Goal: Task Accomplishment & Management: Manage account settings

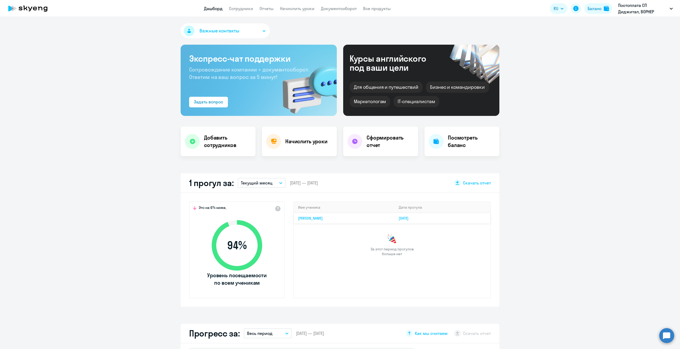
select select "30"
click at [299, 9] on link "Начислить уроки" at bounding box center [297, 8] width 35 height 5
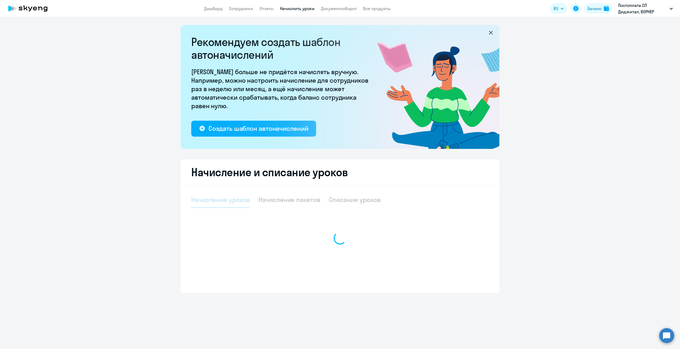
select select "10"
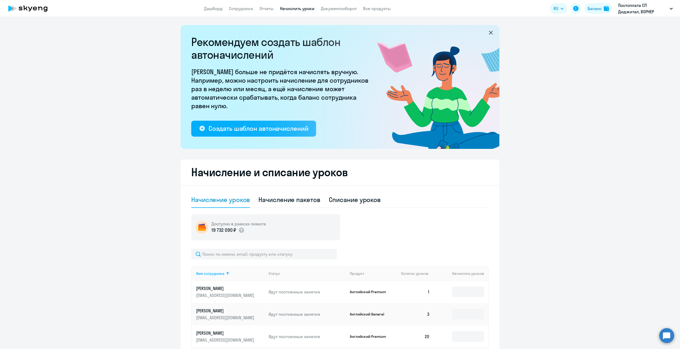
click at [237, 12] on app-header "Дашборд Сотрудники Отчеты Начислить уроки Документооборот Все продукты Дашборд …" at bounding box center [340, 8] width 680 height 17
click at [236, 10] on link "Сотрудники" at bounding box center [241, 8] width 24 height 5
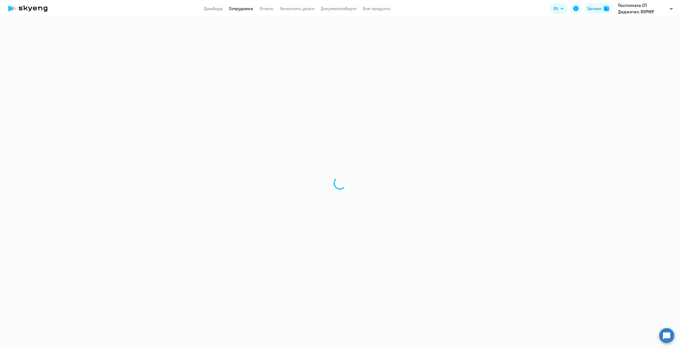
select select "30"
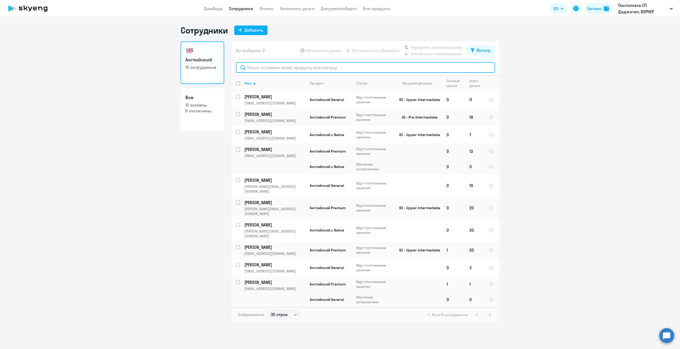
click at [346, 64] on input "text" at bounding box center [365, 67] width 259 height 11
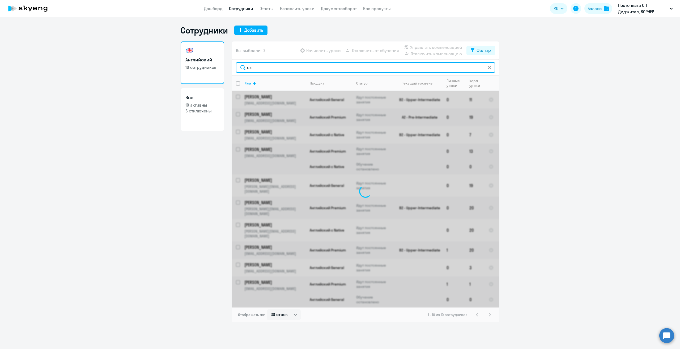
type input "u"
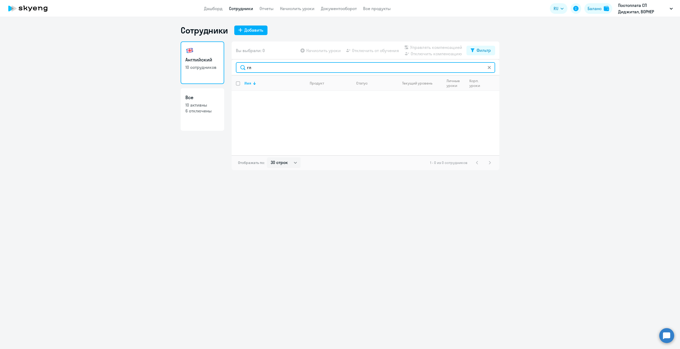
type input "г"
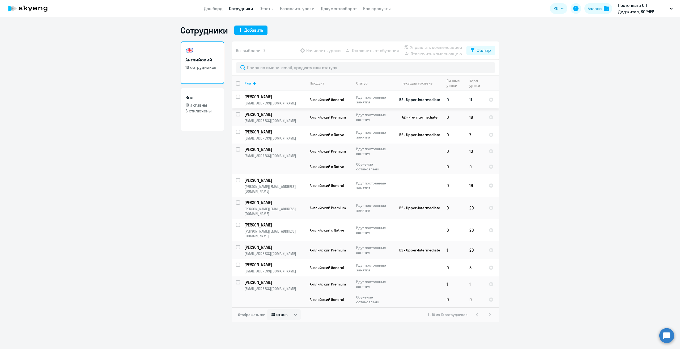
click at [287, 99] on p "[PERSON_NAME]" at bounding box center [274, 97] width 60 height 6
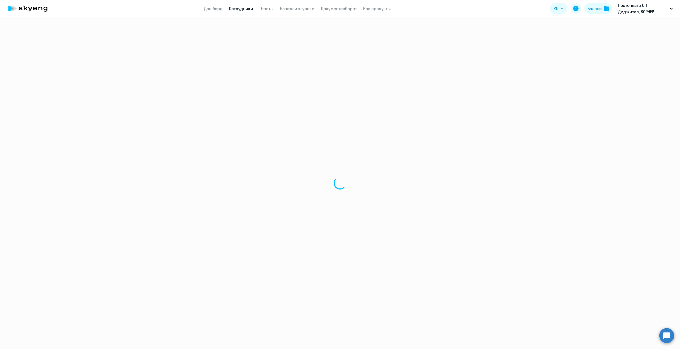
select select "english"
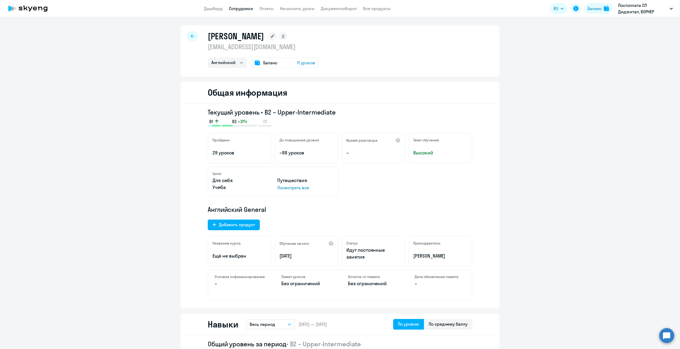
click at [192, 34] on div at bounding box center [192, 36] width 11 height 11
select select "30"
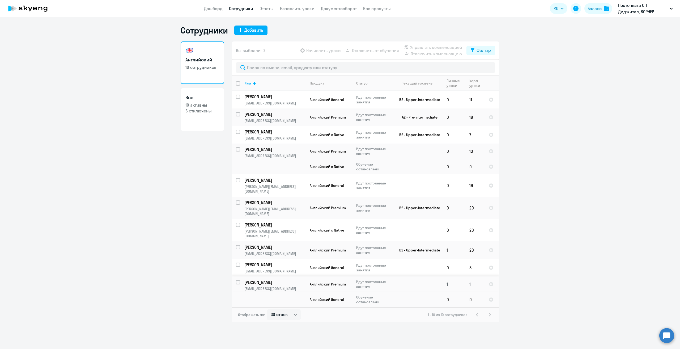
click at [279, 279] on p "[PERSON_NAME]" at bounding box center [274, 282] width 60 height 6
select select "english"
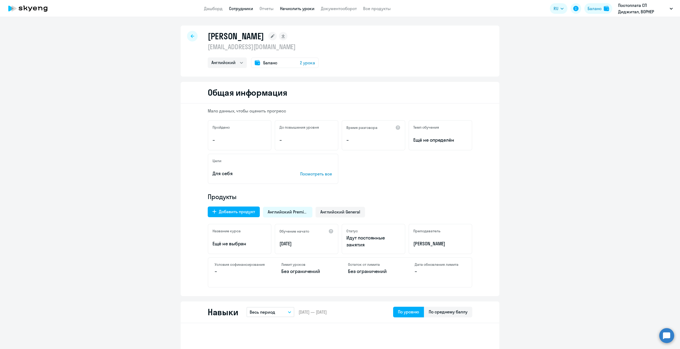
click at [290, 7] on link "Начислить уроки" at bounding box center [297, 8] width 35 height 5
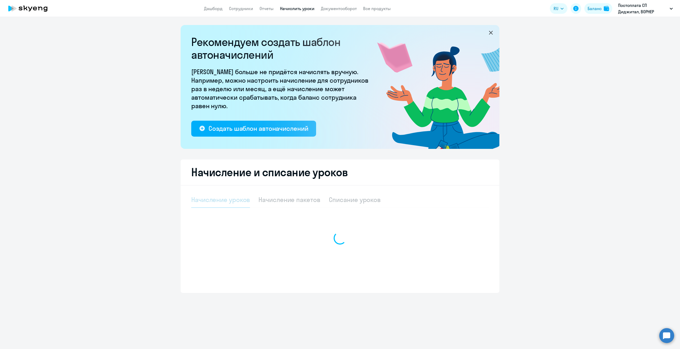
select select "10"
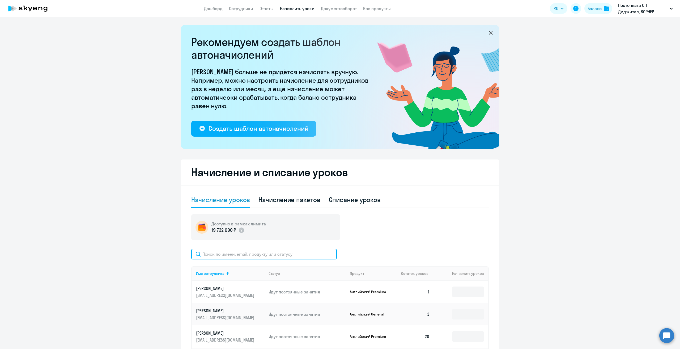
click at [243, 255] on input "text" at bounding box center [264, 254] width 146 height 11
click at [457, 291] on input at bounding box center [468, 291] width 32 height 11
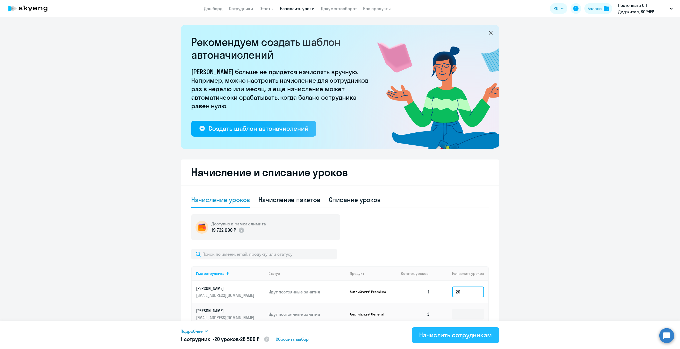
type input "20"
click at [441, 332] on div "Начислить сотрудникам" at bounding box center [455, 334] width 73 height 8
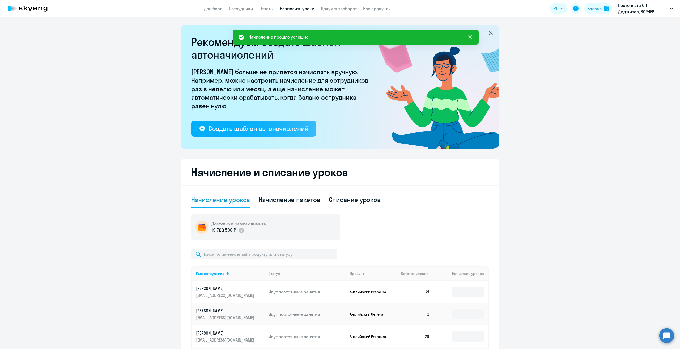
click at [470, 35] on icon at bounding box center [470, 37] width 6 height 6
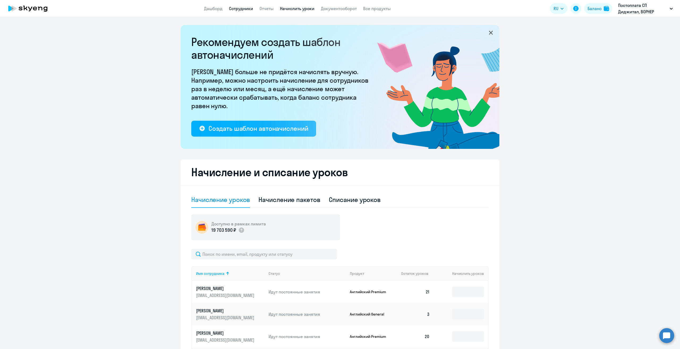
click at [241, 11] on link "Сотрудники" at bounding box center [241, 8] width 24 height 5
select select "30"
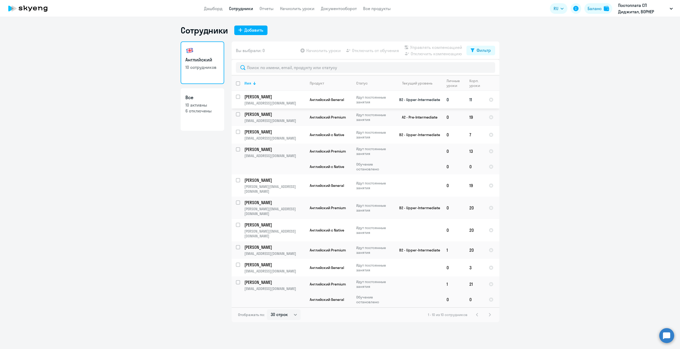
click at [261, 96] on p "[PERSON_NAME]" at bounding box center [274, 97] width 60 height 6
select select "english"
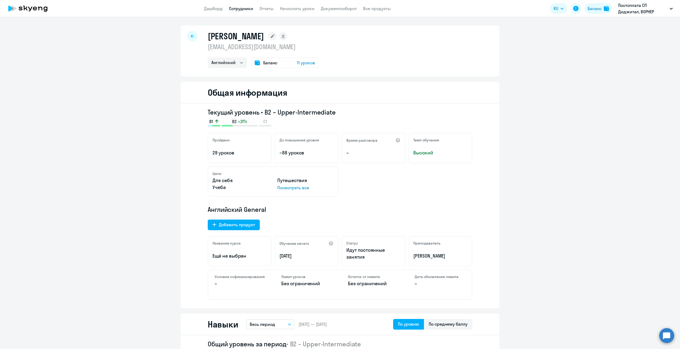
click at [303, 65] on span "11 уроков" at bounding box center [306, 62] width 18 height 6
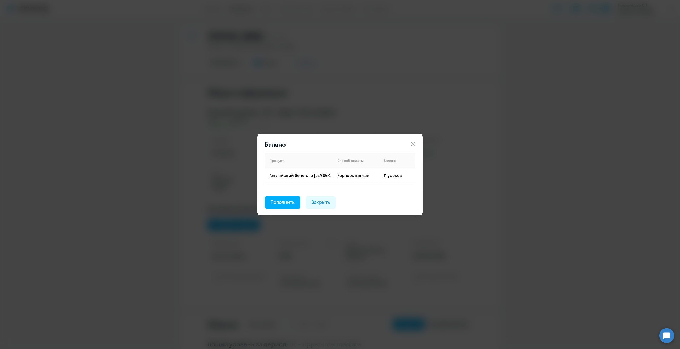
click at [414, 144] on icon at bounding box center [413, 144] width 6 height 6
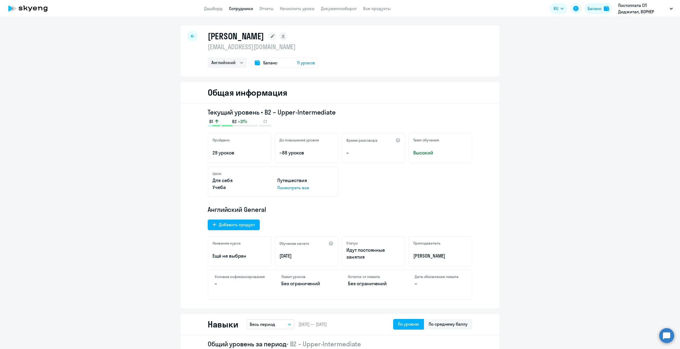
click at [193, 36] on div at bounding box center [192, 36] width 11 height 11
select select "30"
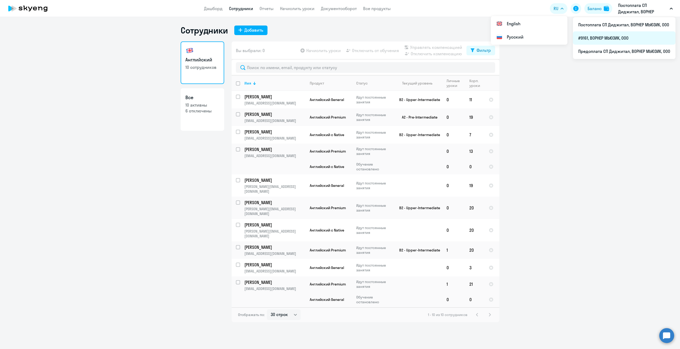
click at [596, 37] on li "#9161, ВОРНЕР МЬЮЗИК, ООО" at bounding box center [624, 37] width 103 height 13
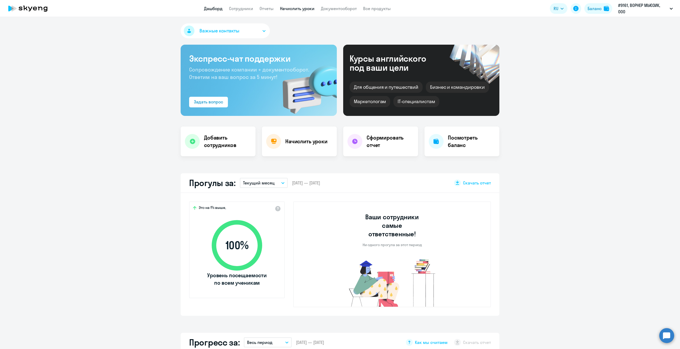
click at [295, 9] on link "Начислить уроки" at bounding box center [297, 8] width 35 height 5
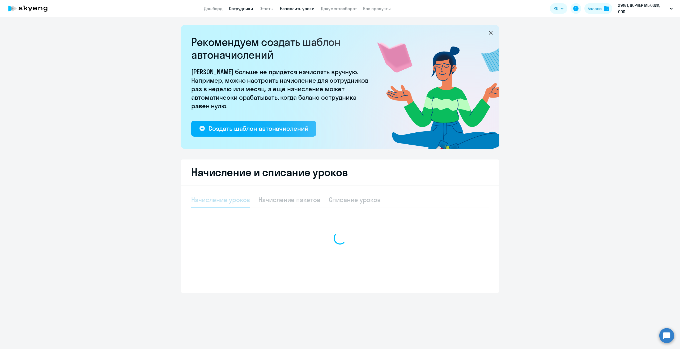
select select "10"
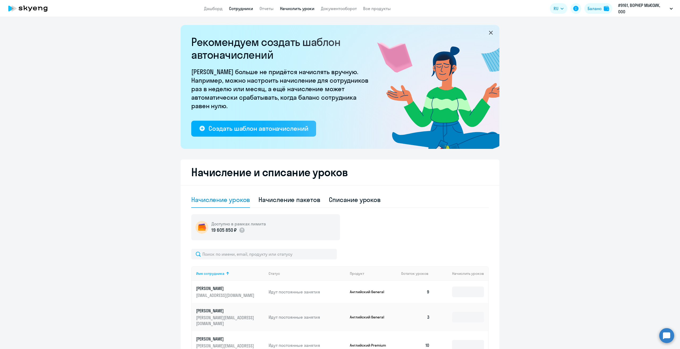
click at [241, 10] on link "Сотрудники" at bounding box center [241, 8] width 24 height 5
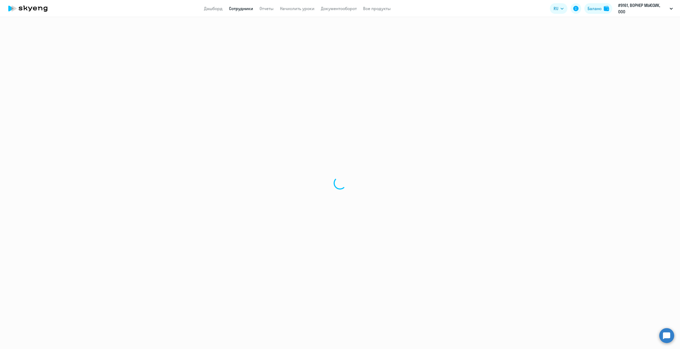
select select "30"
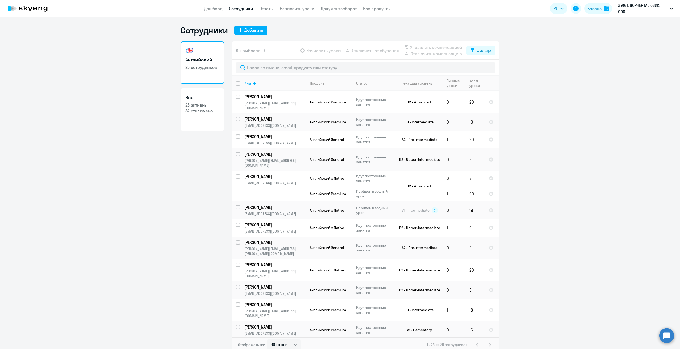
drag, startPoint x: 674, startPoint y: 148, endPoint x: 643, endPoint y: 148, distance: 30.5
click at [673, 148] on ng-component "Сотрудники Добавить Английский 25 сотрудников Все 25 активны 82 отключено Вы вы…" at bounding box center [340, 188] width 680 height 327
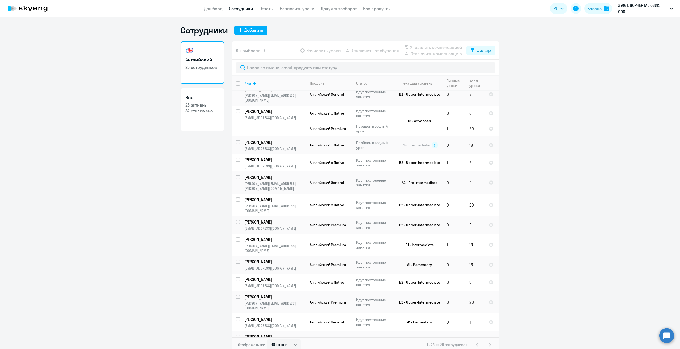
scroll to position [57, 0]
